Goal: Find contact information: Find contact information

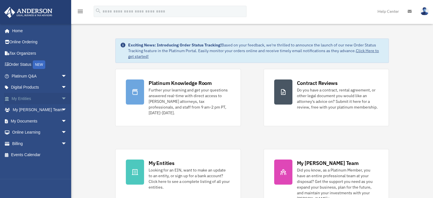
click at [30, 96] on link "My Entities arrow_drop_down" at bounding box center [39, 98] width 71 height 11
click at [49, 108] on link "My [PERSON_NAME] Team arrow_drop_down" at bounding box center [39, 109] width 71 height 11
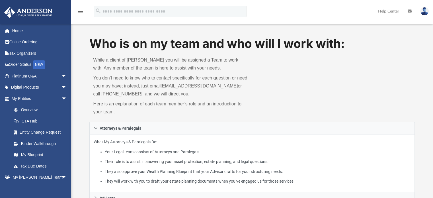
click at [175, 145] on p "What My Attorneys & Paralegals Do: Your Legal team consists of Attorneys and Pa…" at bounding box center [252, 161] width 317 height 46
drag, startPoint x: 161, startPoint y: 87, endPoint x: 227, endPoint y: 86, distance: 65.7
click at [227, 86] on p "You don’t need to know who to contact specifically for each question or need yo…" at bounding box center [170, 86] width 155 height 24
copy link "[EMAIL_ADDRESS][DOMAIN_NAME]"
